Goal: Task Accomplishment & Management: Manage account settings

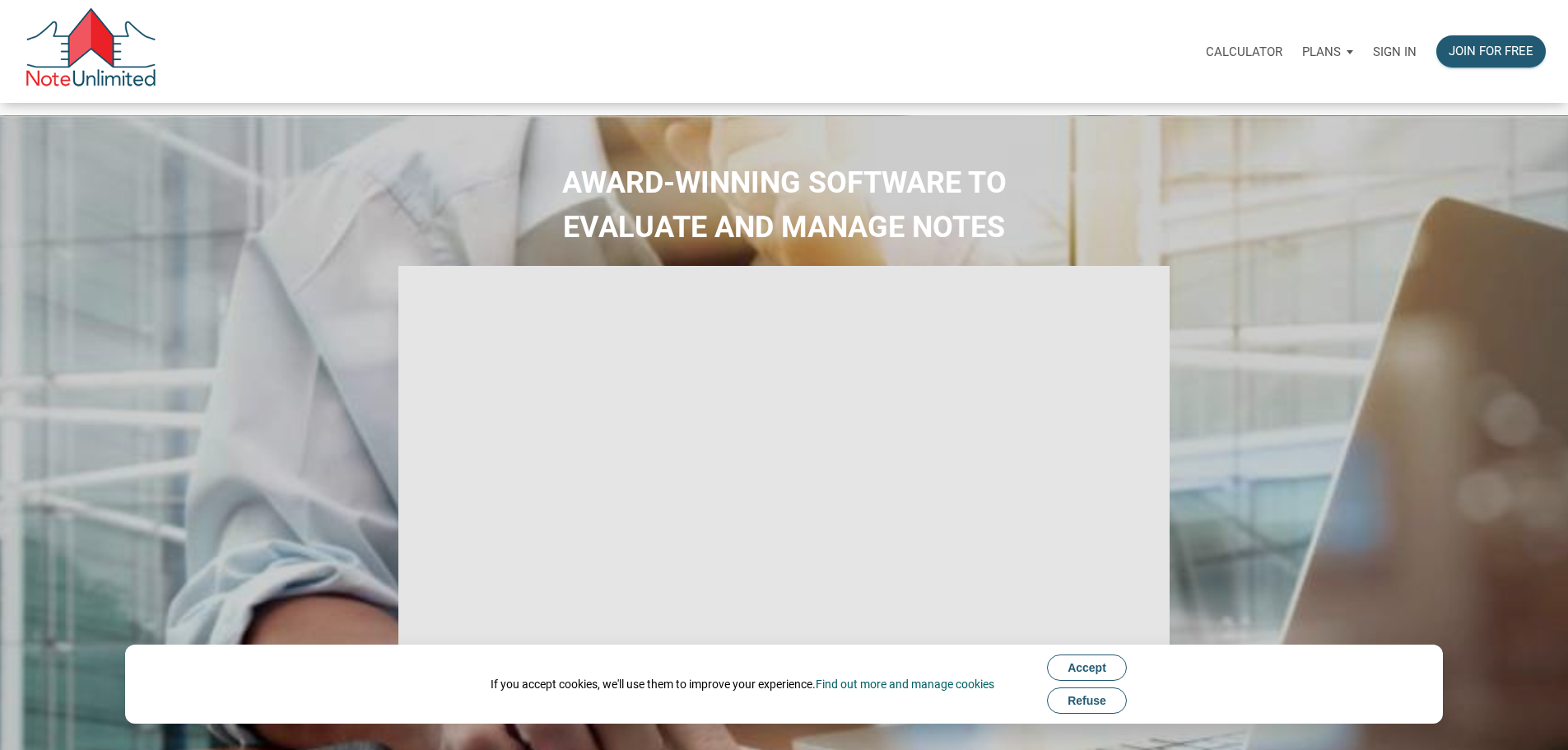
click at [1373, 59] on p "Sign in" at bounding box center [1394, 52] width 43 height 15
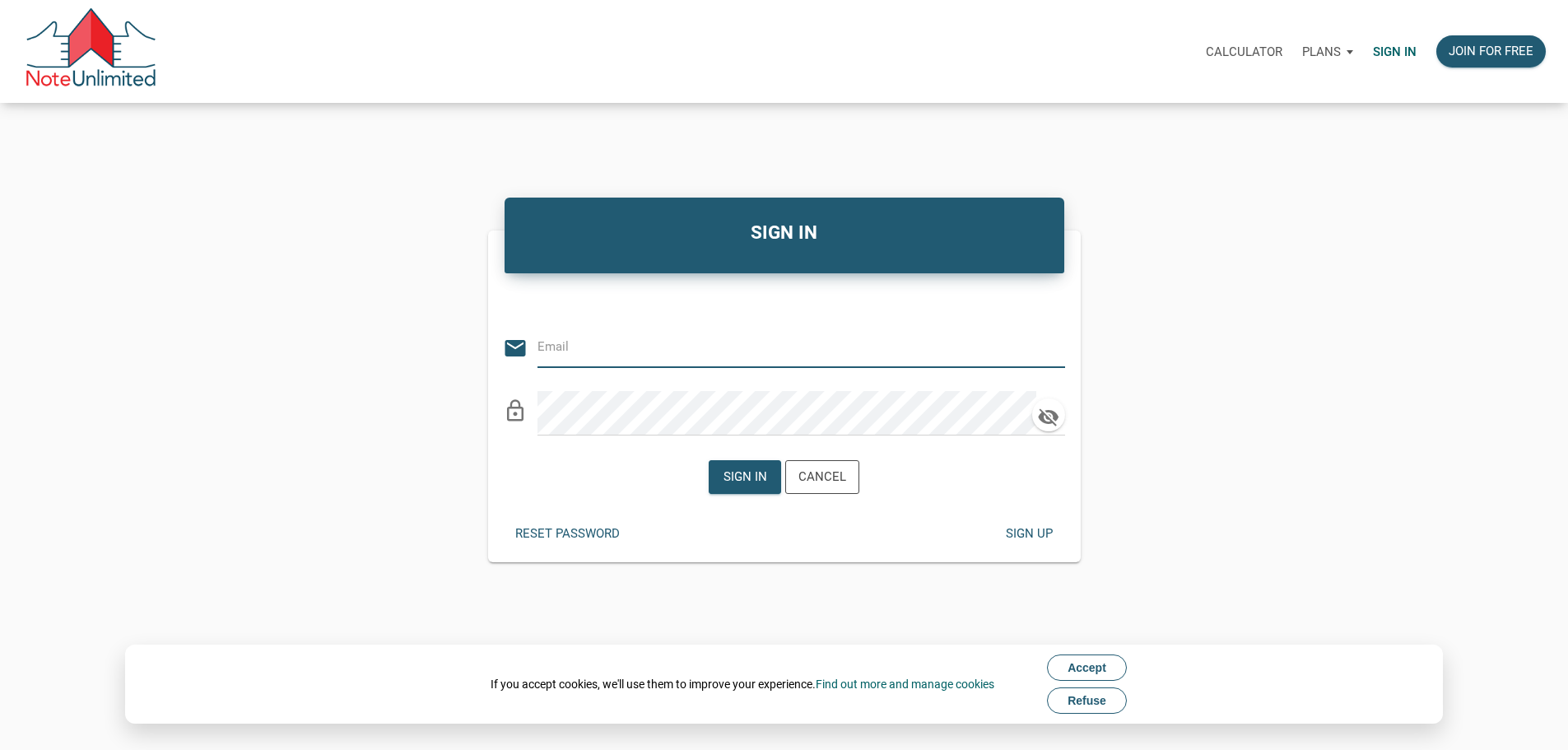
type input "[PERSON_NAME][EMAIL_ADDRESS][DOMAIN_NAME]"
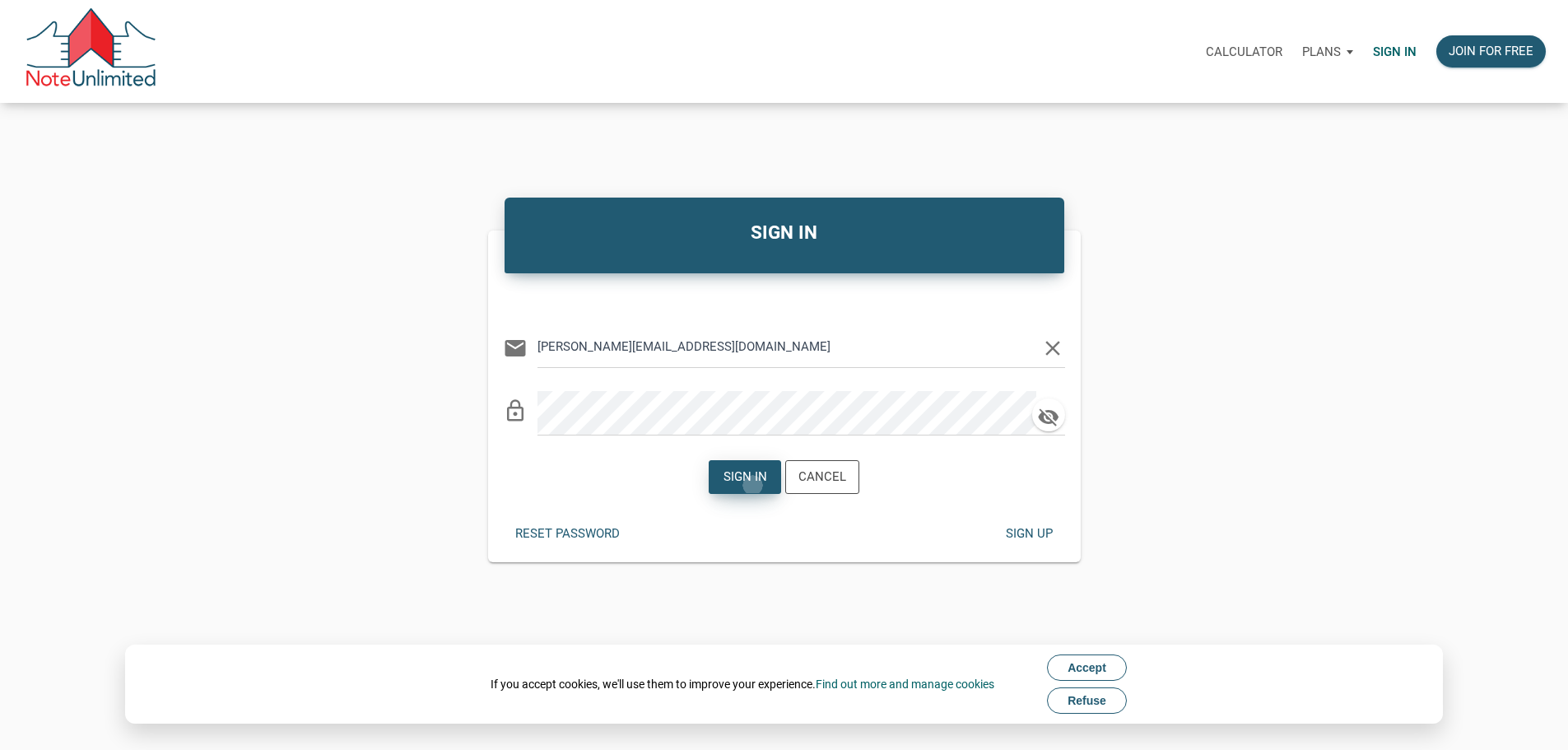
drag, startPoint x: 745, startPoint y: 498, endPoint x: 748, endPoint y: 509, distance: 11.4
click at [745, 487] on div "Sign in" at bounding box center [745, 477] width 43 height 19
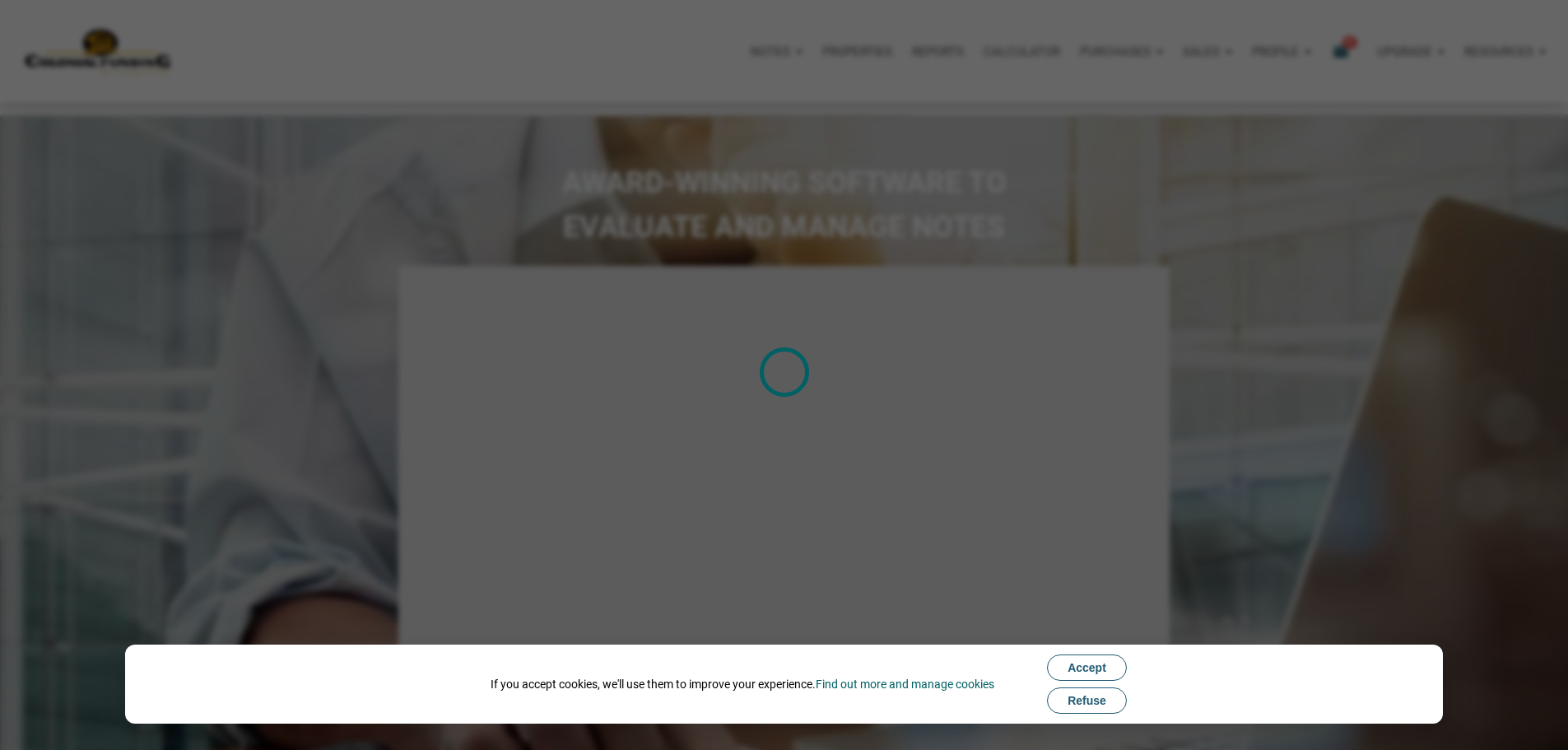
type input "Introduction to new features"
select select
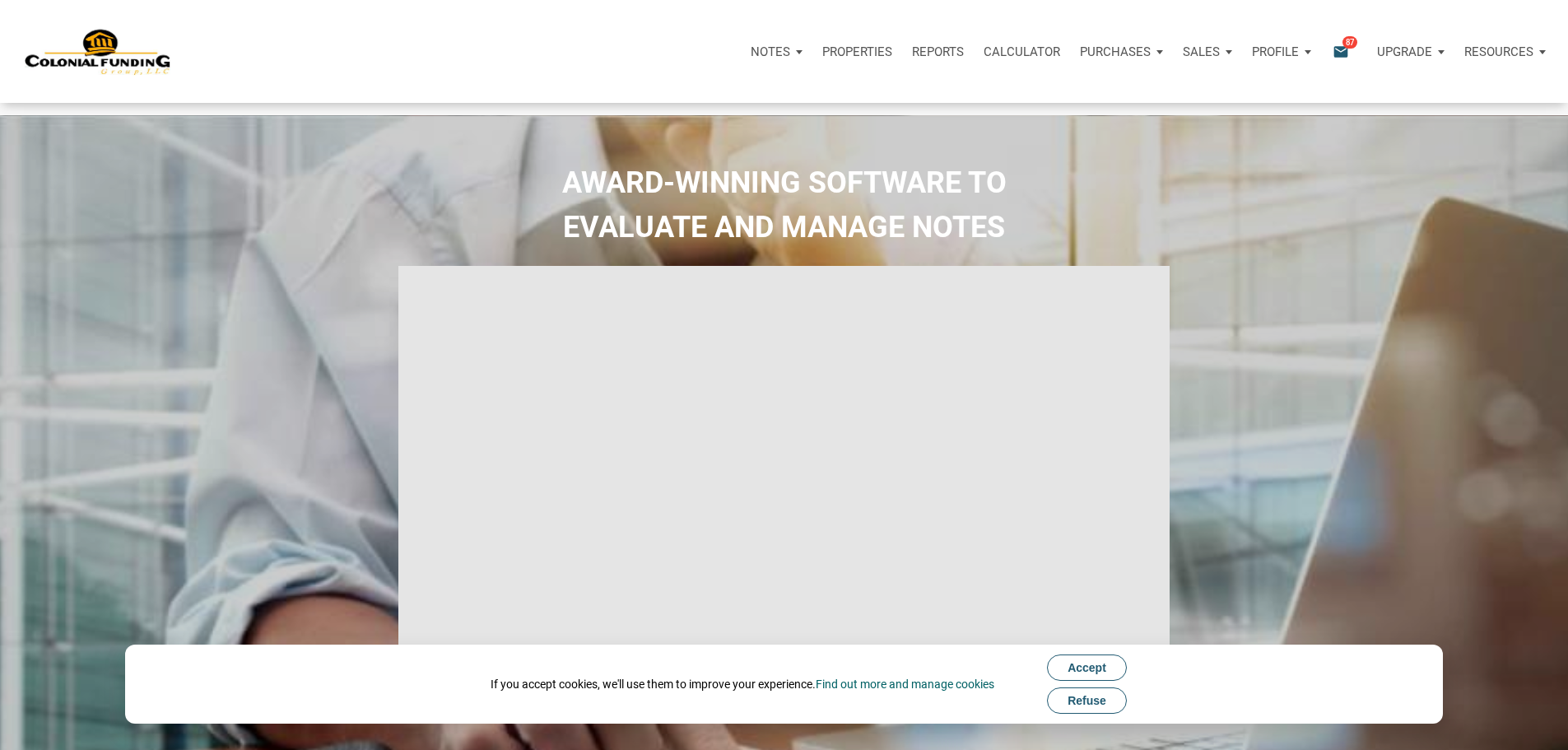
click at [1331, 61] on icon "email" at bounding box center [1341, 51] width 20 height 19
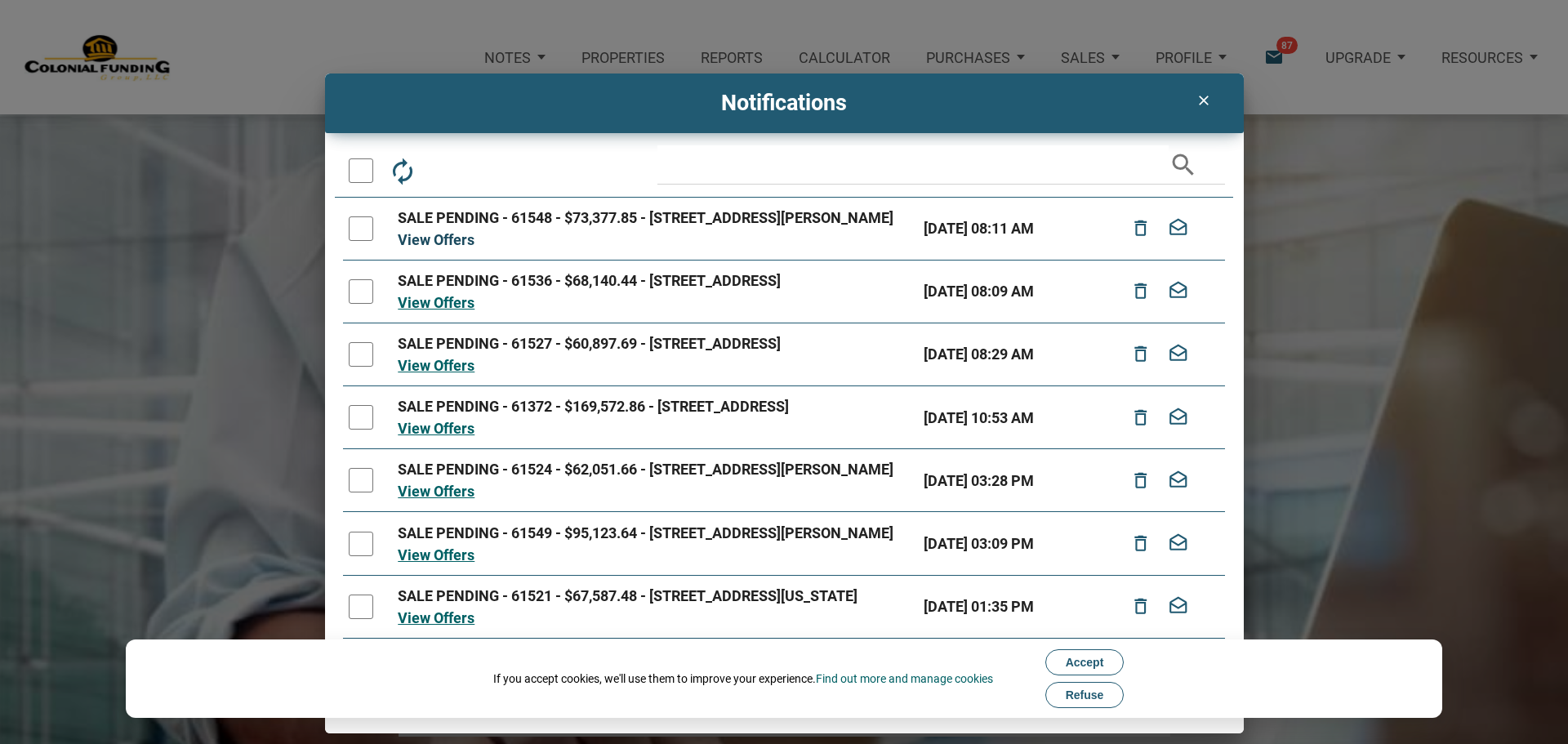
click at [451, 248] on link "View Offers" at bounding box center [436, 240] width 77 height 17
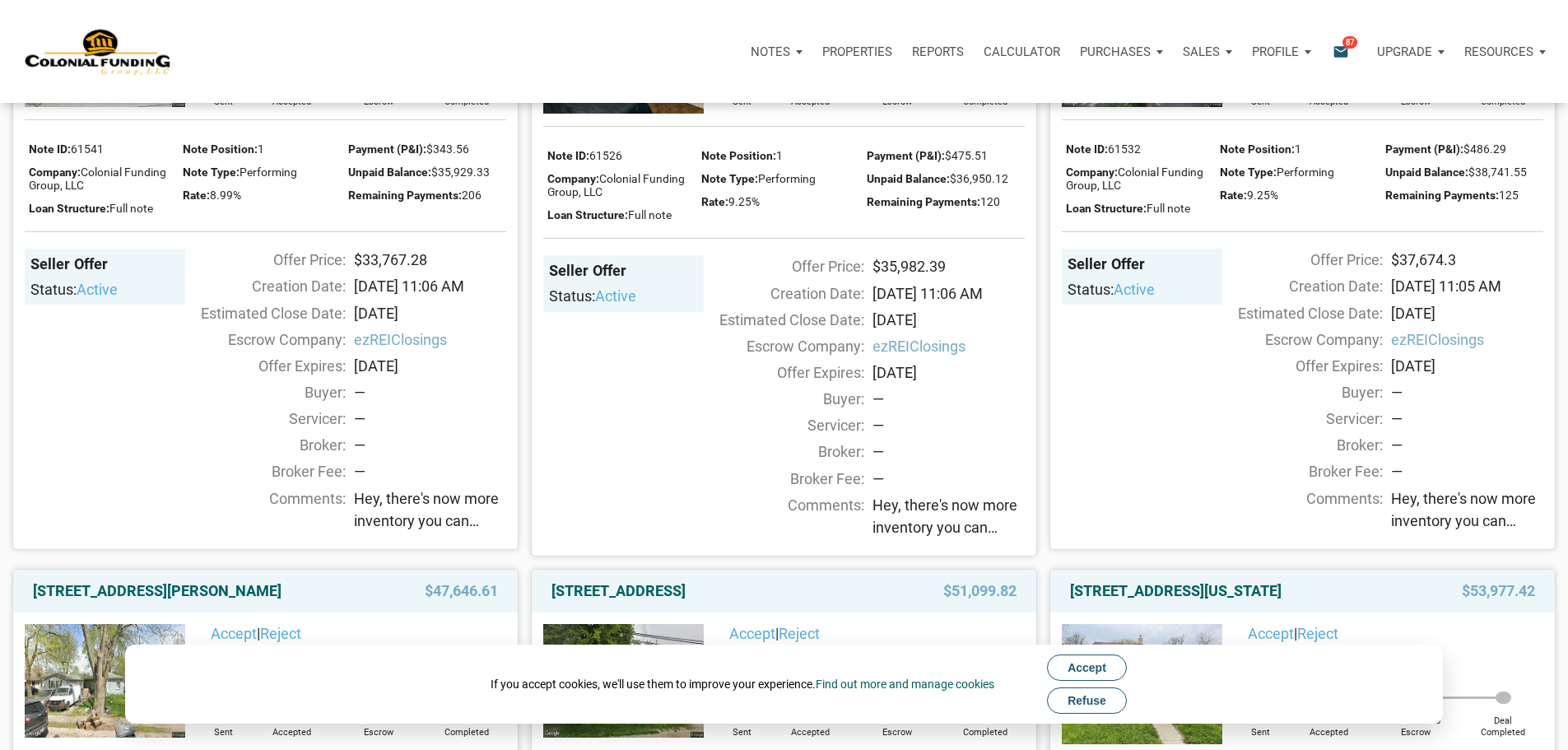
scroll to position [329, 0]
